Goal: Find specific page/section: Find specific page/section

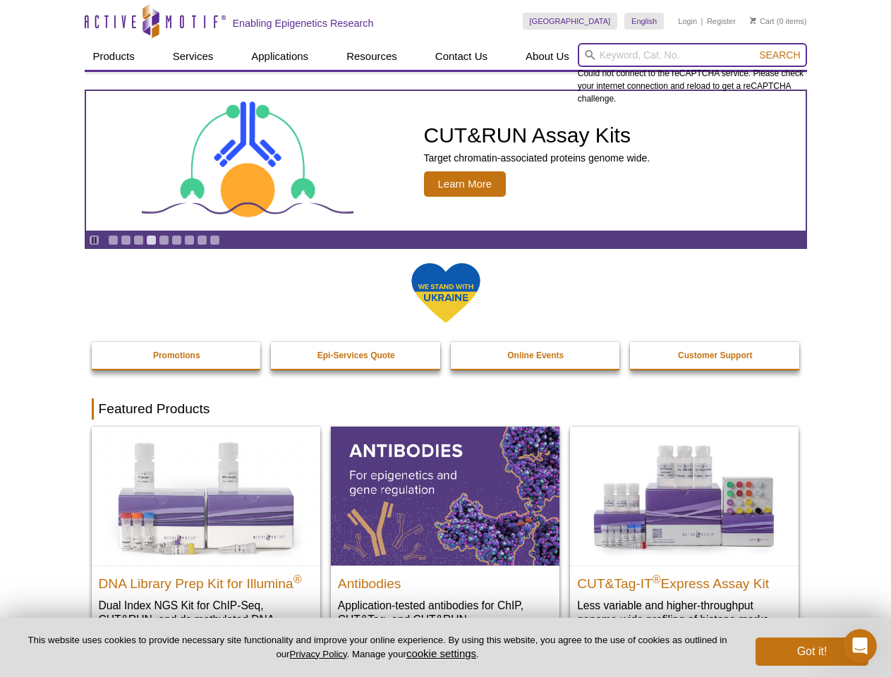
click at [692, 55] on input "search" at bounding box center [692, 55] width 229 height 24
click at [779, 55] on span "Search" at bounding box center [779, 54] width 41 height 11
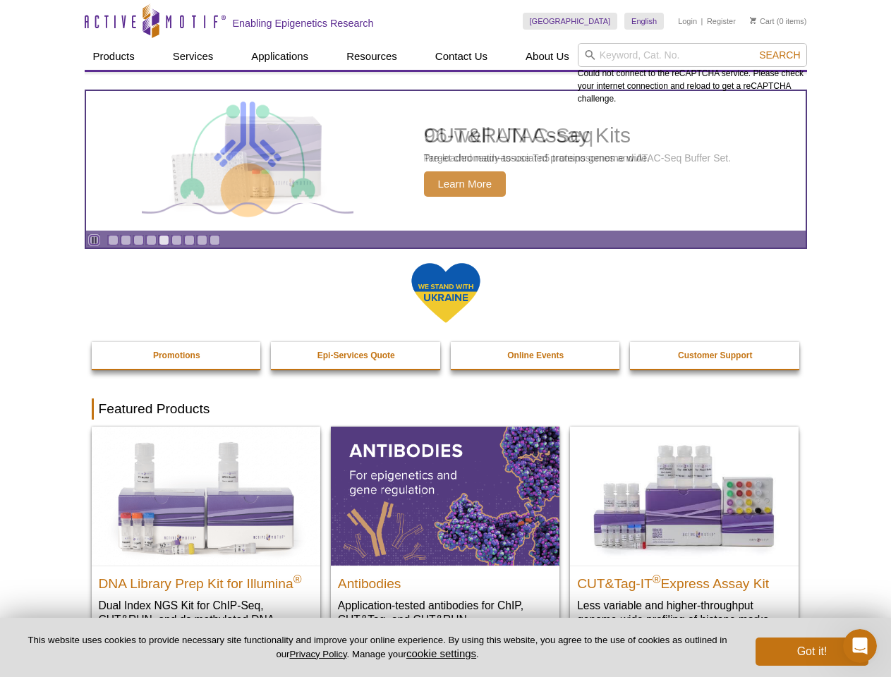
click at [94, 240] on icon "Pause" at bounding box center [94, 240] width 9 height 9
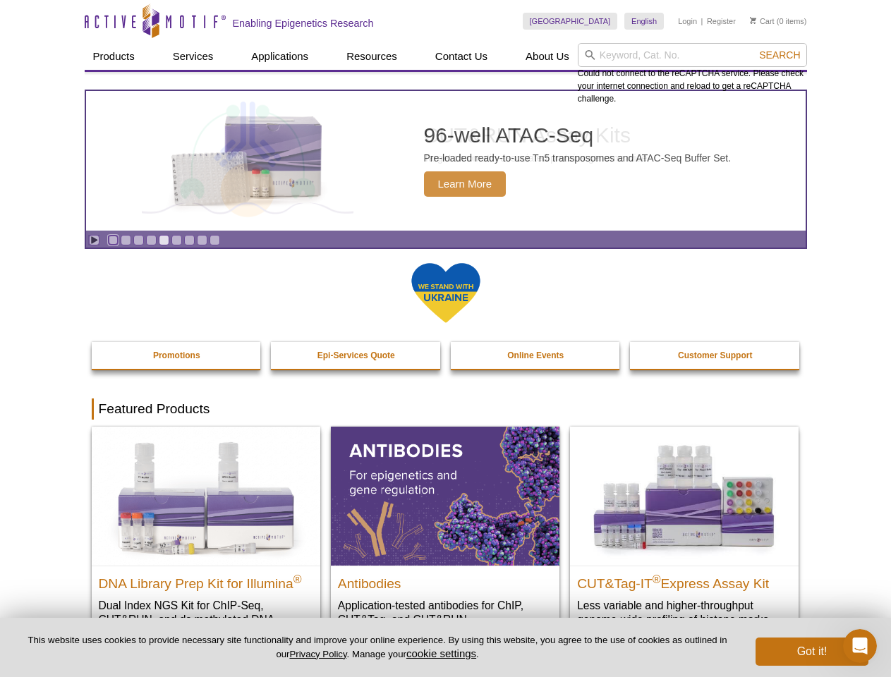
click at [113, 240] on link "Go to slide 1" at bounding box center [113, 240] width 11 height 11
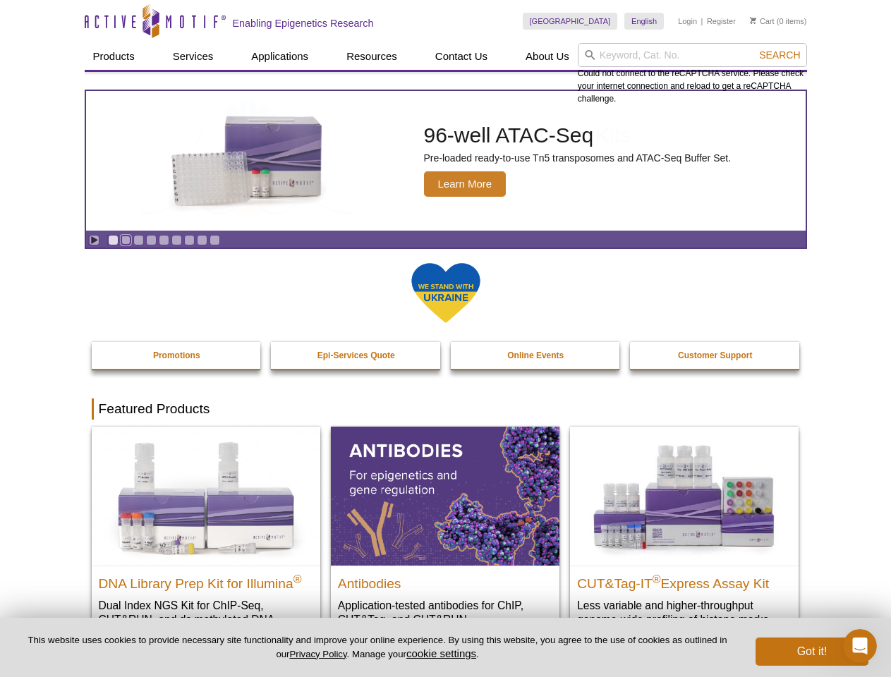
click at [126, 240] on link "Go to slide 2" at bounding box center [126, 240] width 11 height 11
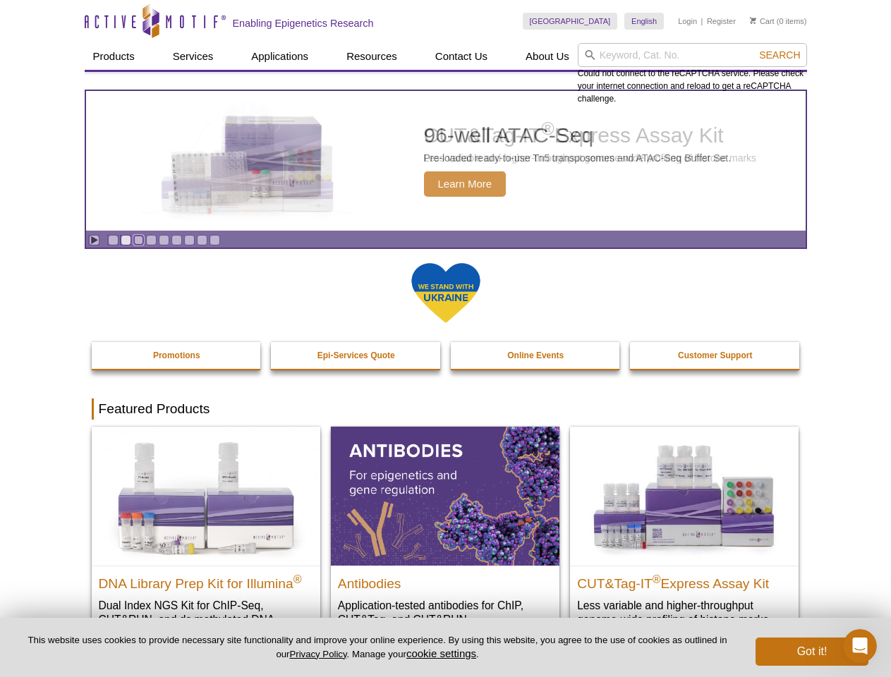
click at [138, 240] on link "Go to slide 3" at bounding box center [138, 240] width 11 height 11
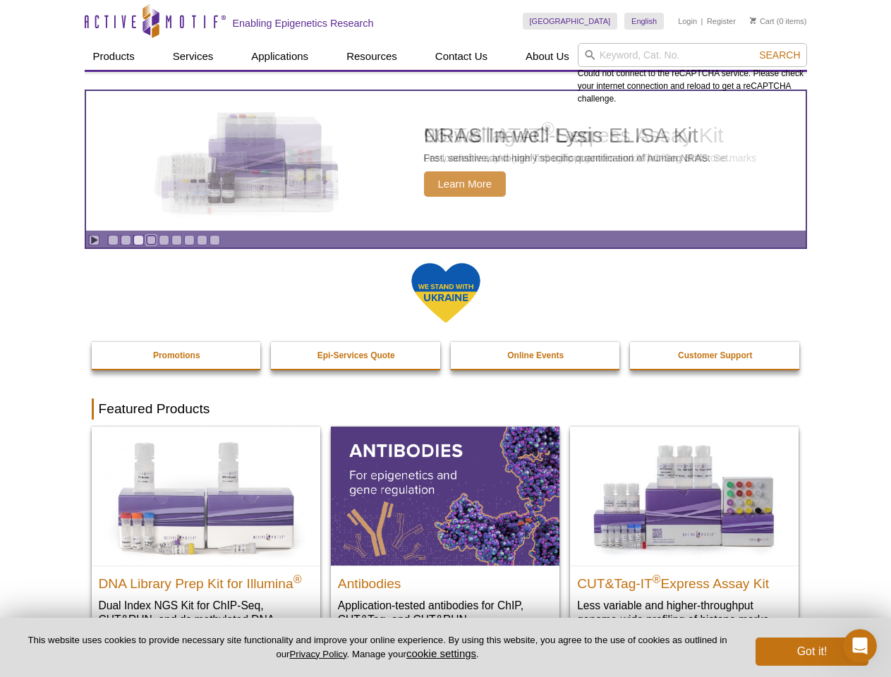
click at [151, 240] on link "Go to slide 4" at bounding box center [151, 240] width 11 height 11
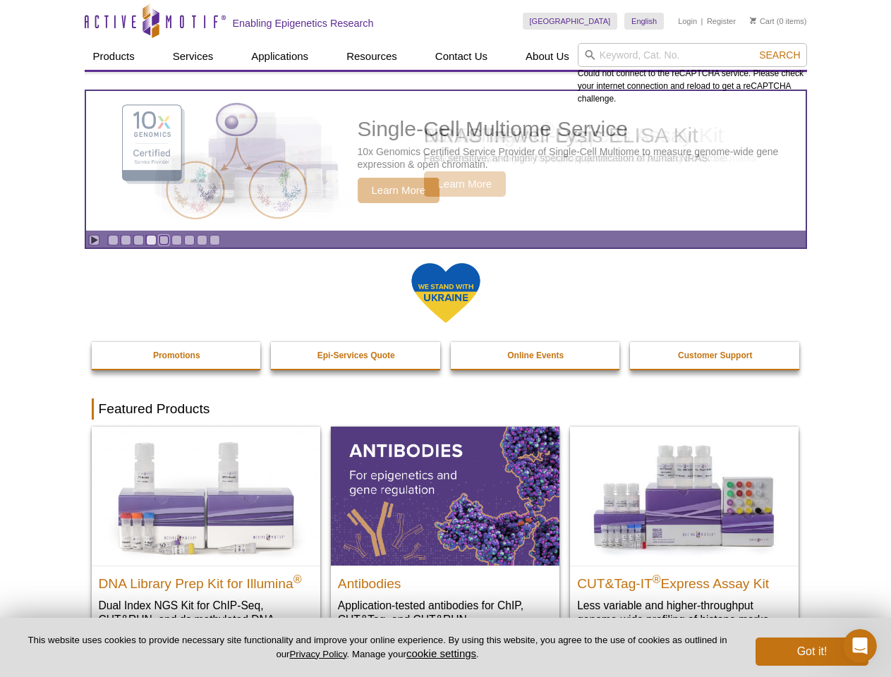
click at [164, 240] on link "Go to slide 5" at bounding box center [164, 240] width 11 height 11
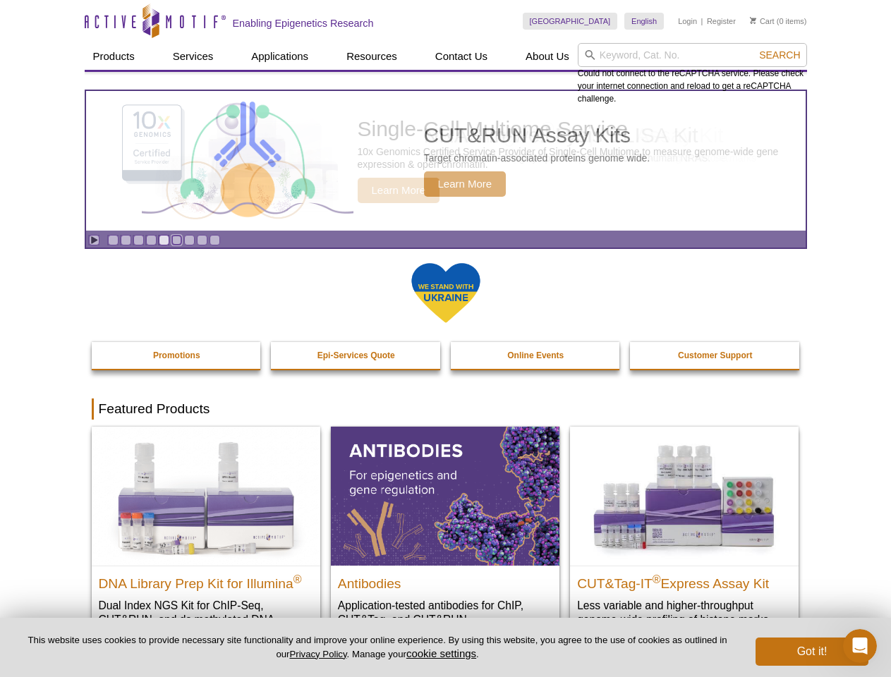
click at [176, 240] on link "Go to slide 6" at bounding box center [176, 240] width 11 height 11
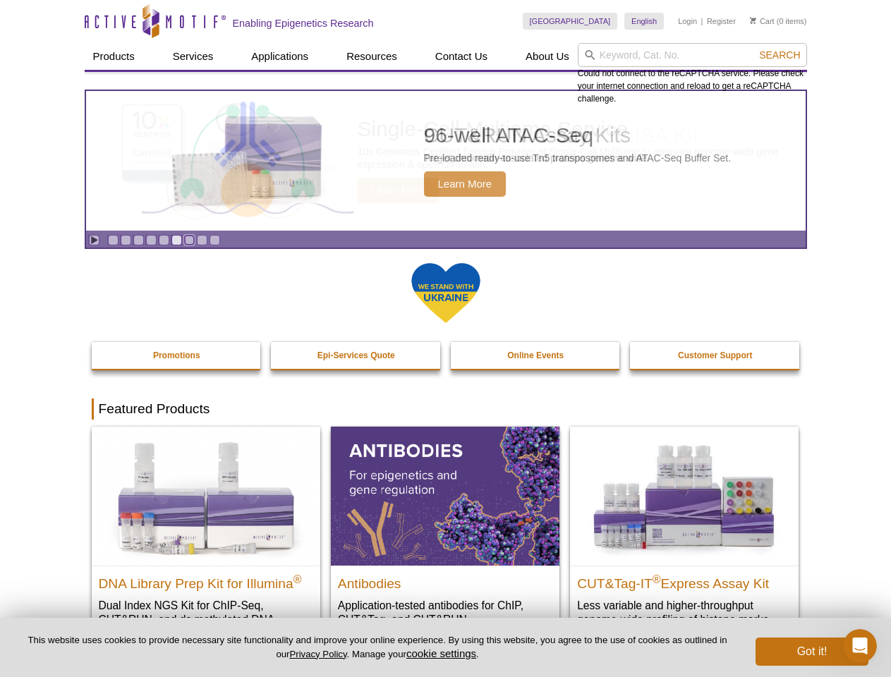
click at [189, 240] on link "Go to slide 7" at bounding box center [189, 240] width 11 height 11
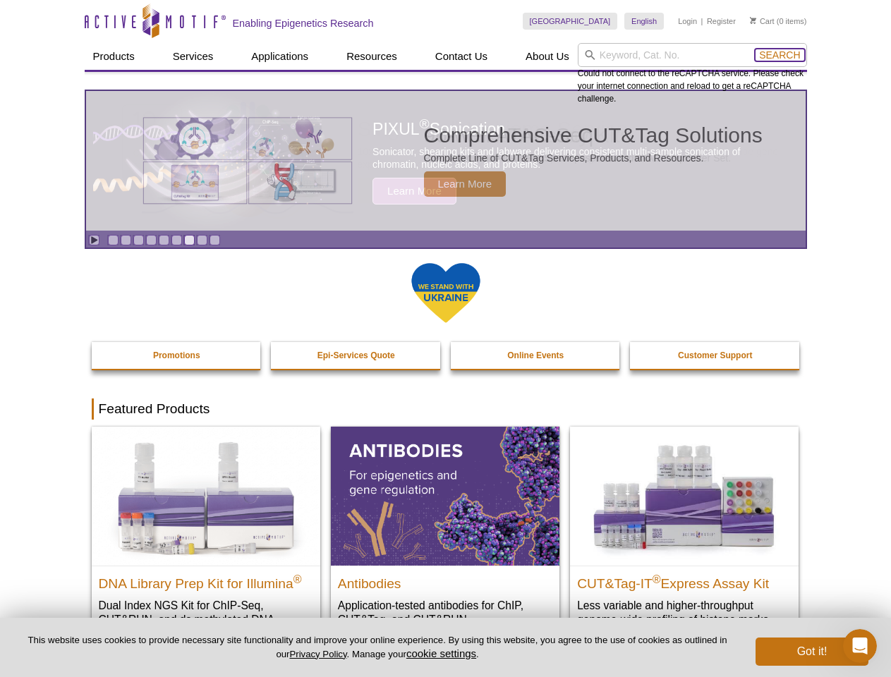
click at [779, 55] on span "Search" at bounding box center [779, 54] width 41 height 11
